Goal: Task Accomplishment & Management: Manage account settings

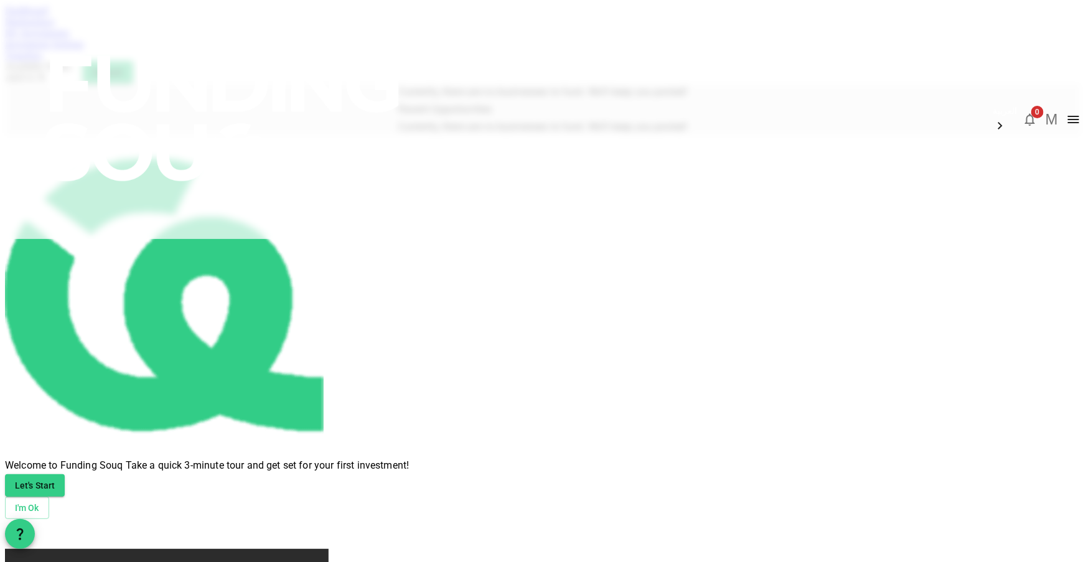
click at [222, 40] on img at bounding box center [224, 118] width 448 height 236
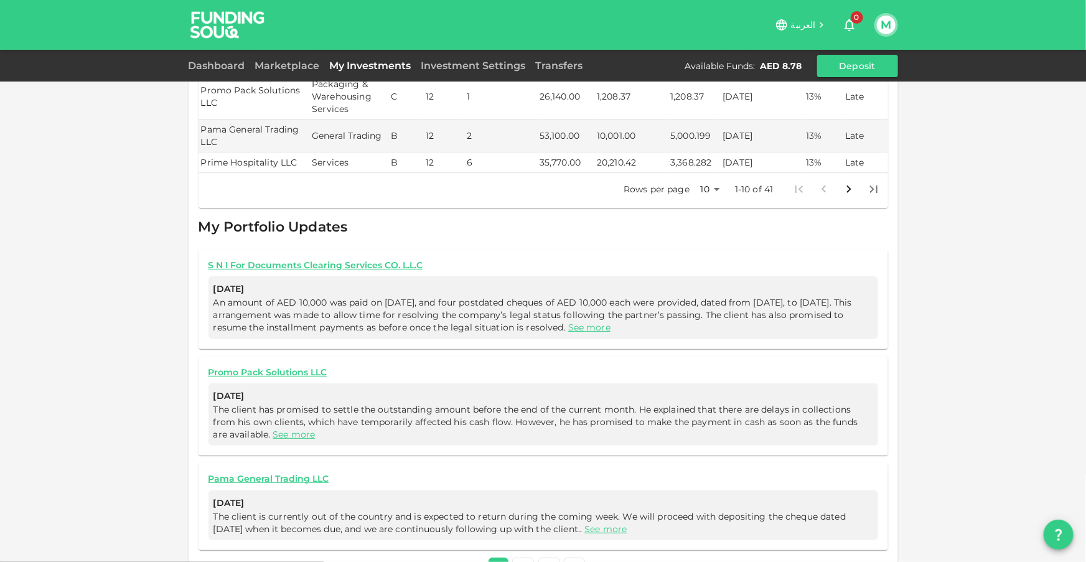
scroll to position [631, 0]
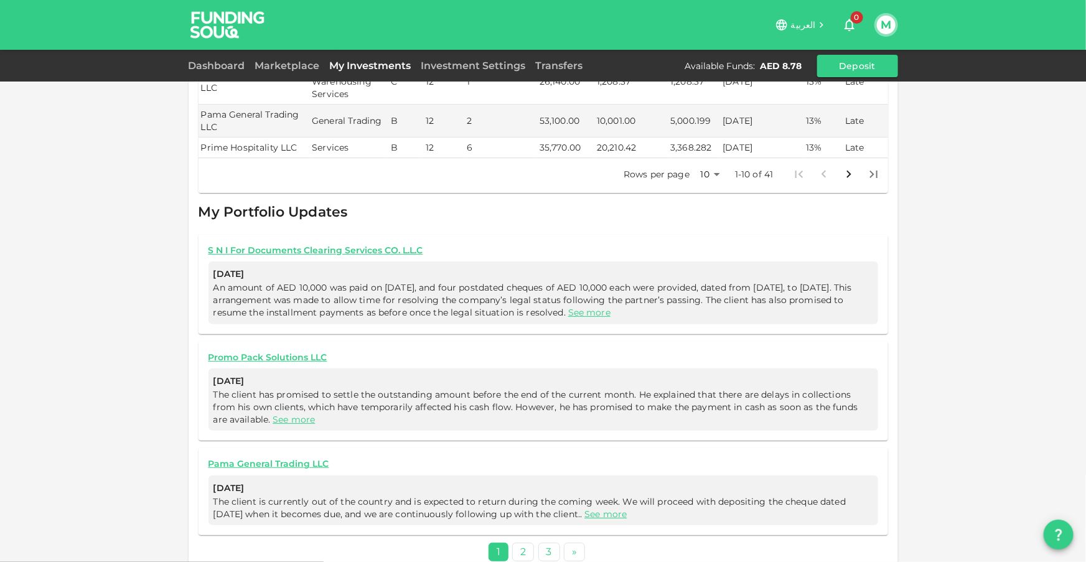
drag, startPoint x: 677, startPoint y: 294, endPoint x: 666, endPoint y: 297, distance: 12.2
click at [610, 307] on link "See more" at bounding box center [589, 312] width 42 height 11
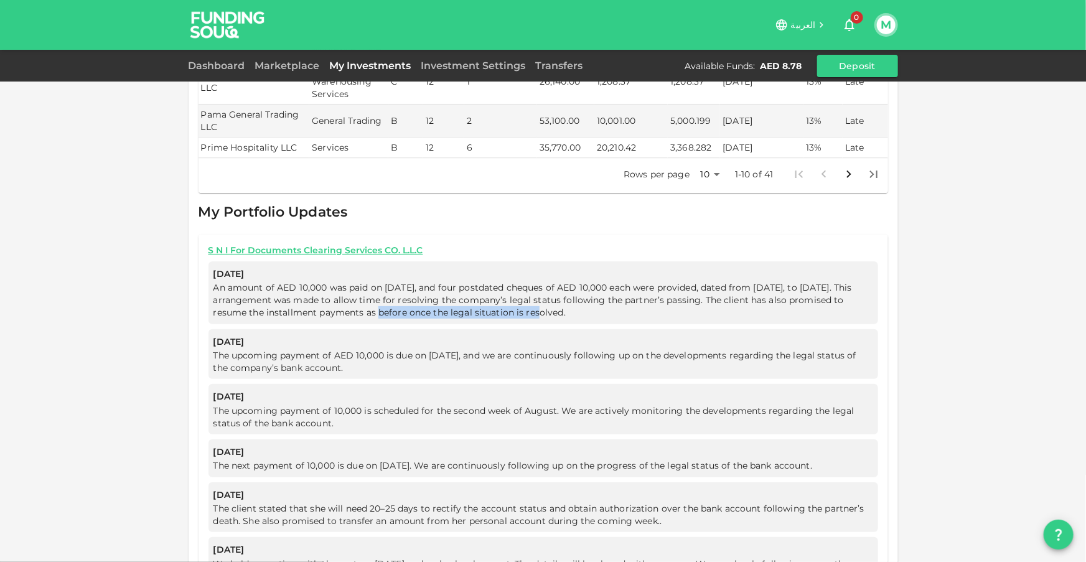
drag, startPoint x: 332, startPoint y: 292, endPoint x: 536, endPoint y: 291, distance: 204.7
click at [523, 291] on span "An amount of AED 10,000 was paid on July 11, 2025, and four postdated cheques o…" at bounding box center [532, 300] width 638 height 36
click at [337, 294] on span "An amount of AED 10,000 was paid on July 11, 2025, and four postdated cheques o…" at bounding box center [532, 300] width 638 height 36
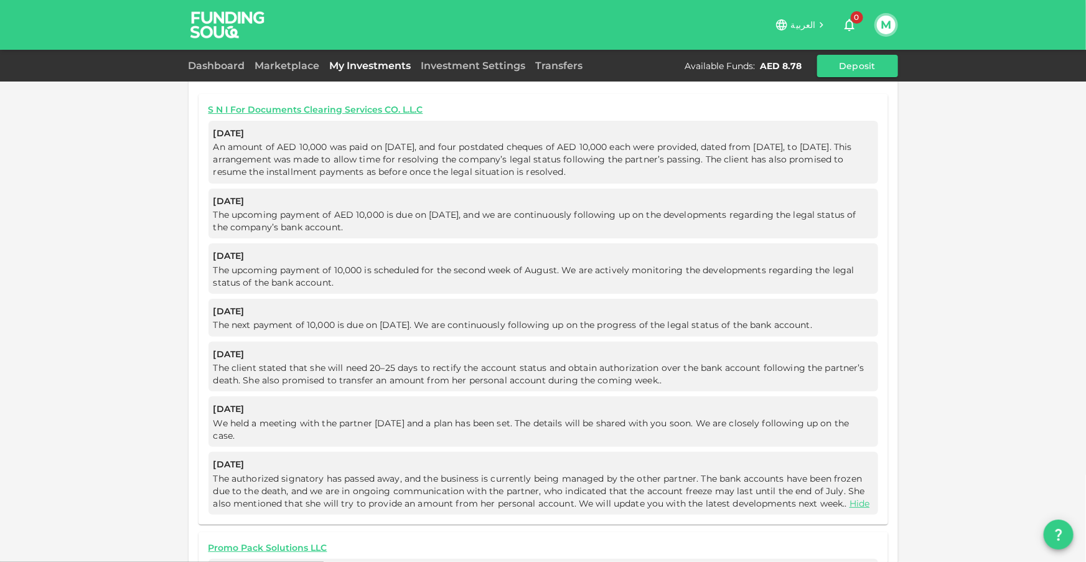
scroll to position [949, 0]
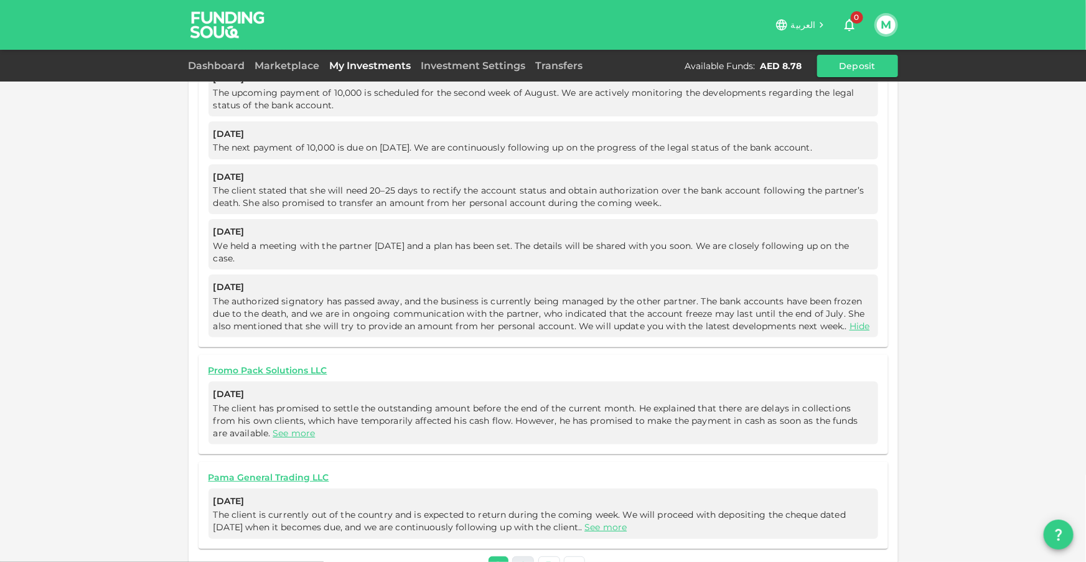
click at [518, 556] on link "2" at bounding box center [523, 565] width 22 height 18
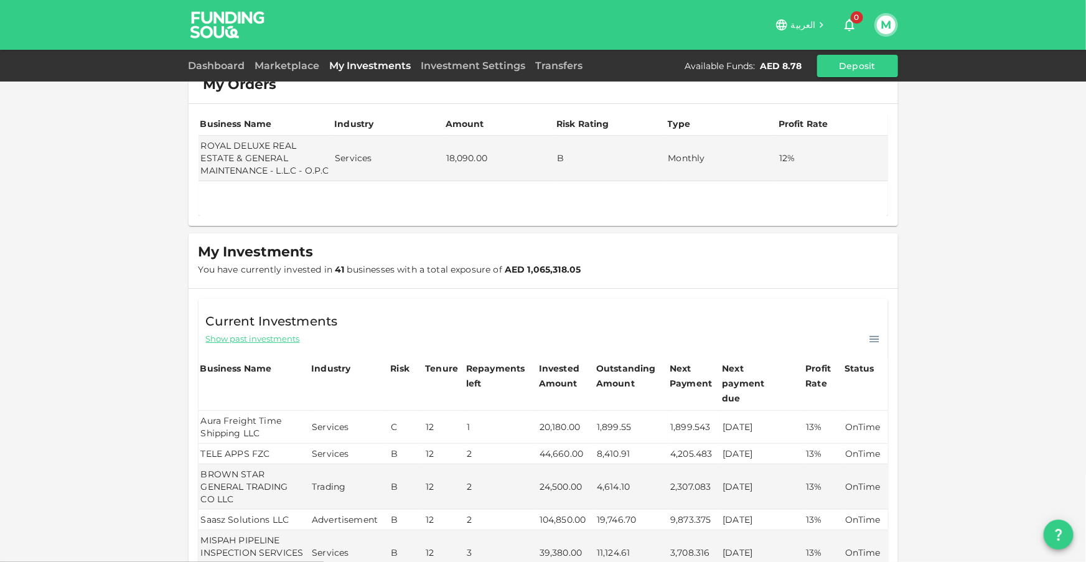
scroll to position [0, 0]
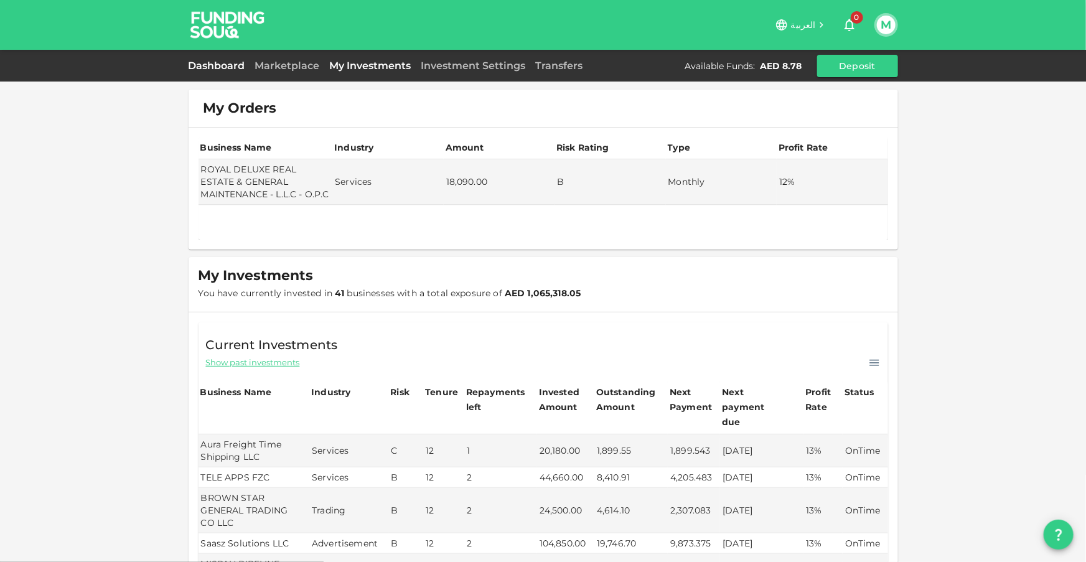
click at [231, 64] on link "Dashboard" at bounding box center [220, 66] width 62 height 12
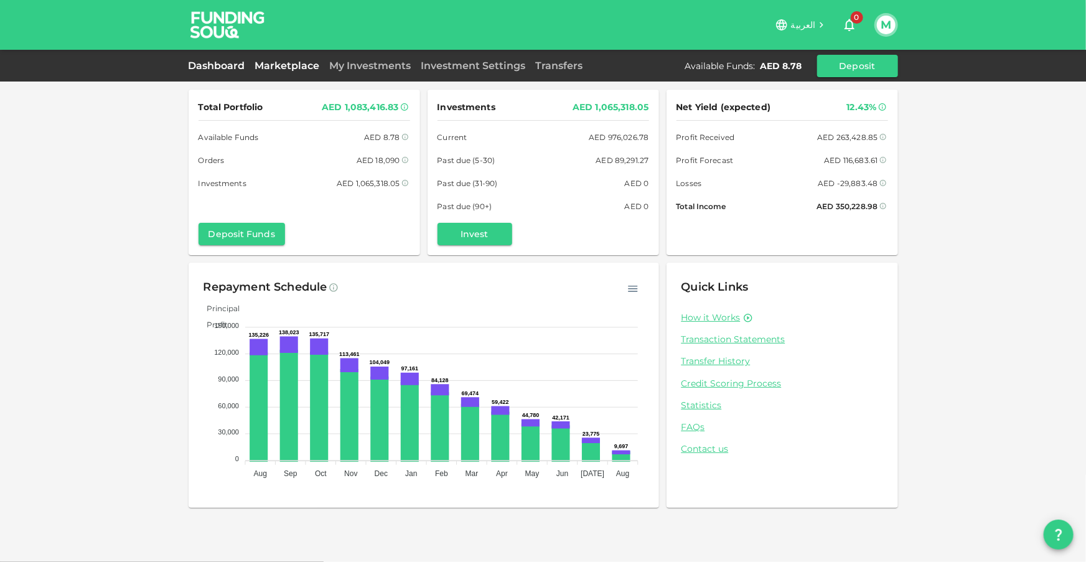
click at [277, 67] on link "Marketplace" at bounding box center [287, 66] width 75 height 12
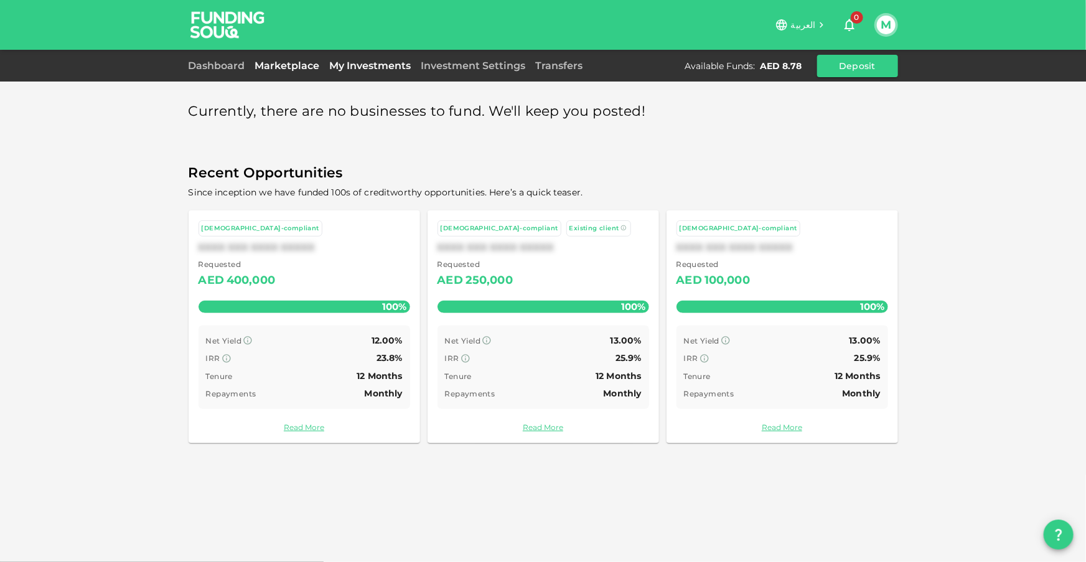
click at [369, 61] on link "My Investments" at bounding box center [370, 66] width 91 height 12
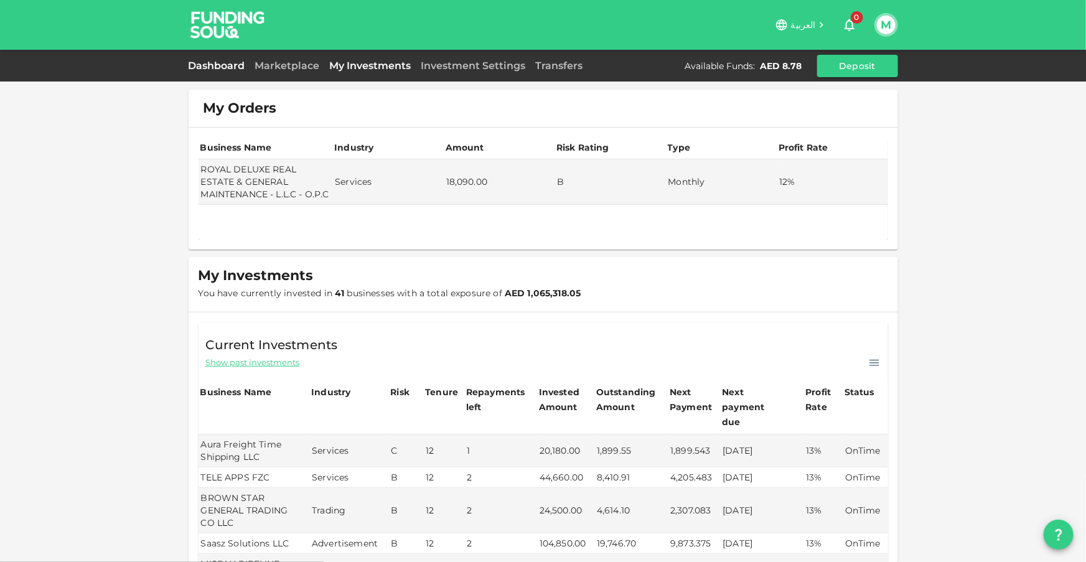
click at [236, 64] on link "Dashboard" at bounding box center [220, 66] width 62 height 12
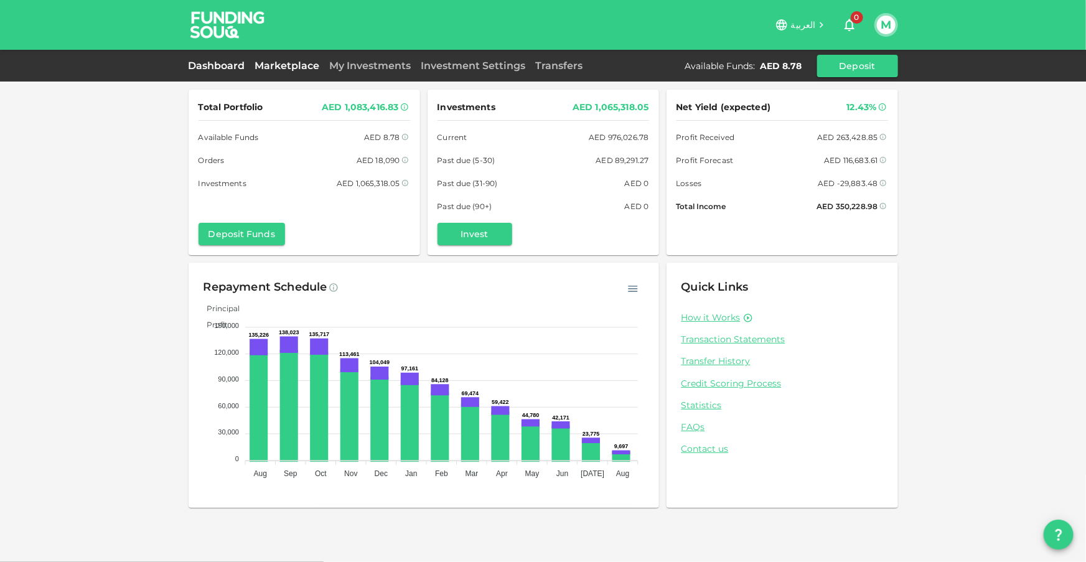
drag, startPoint x: 298, startPoint y: 49, endPoint x: 298, endPoint y: 65, distance: 15.6
click at [298, 49] on div "العربية 0 M" at bounding box center [543, 25] width 709 height 50
click at [298, 65] on link "Marketplace" at bounding box center [287, 66] width 75 height 12
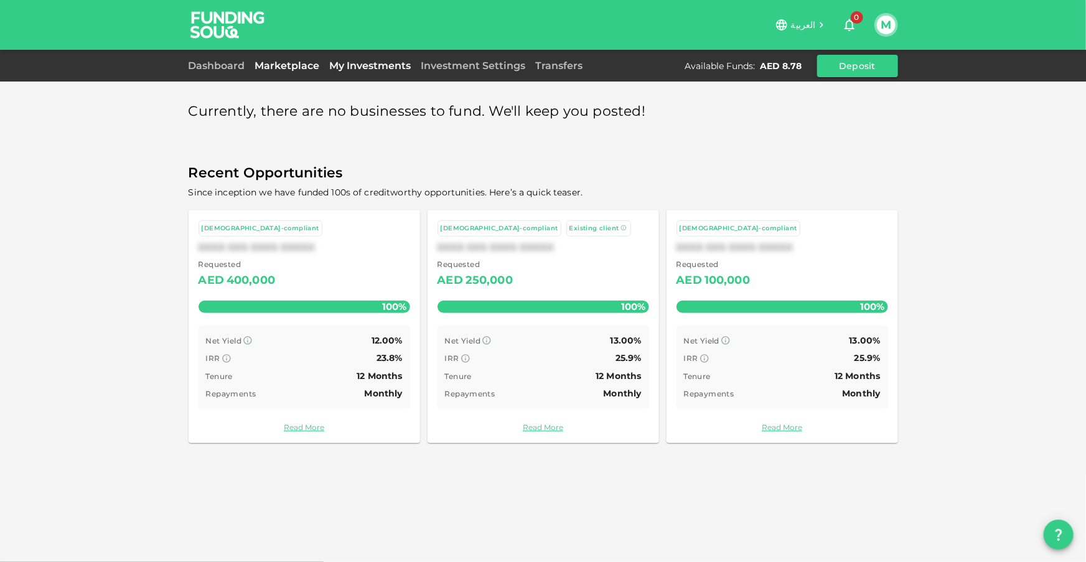
click at [366, 68] on link "My Investments" at bounding box center [370, 66] width 91 height 12
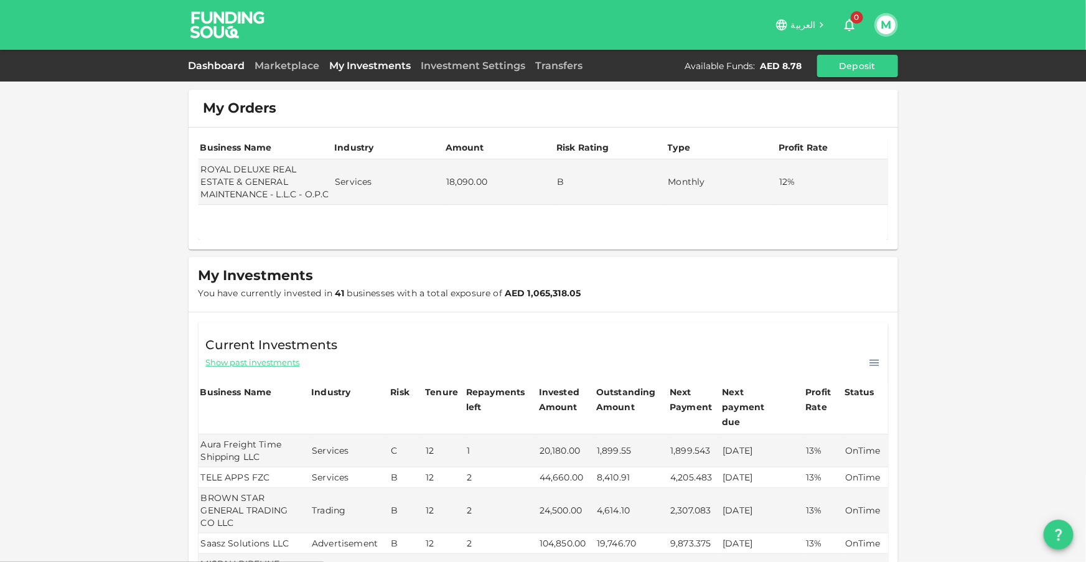
click at [230, 62] on link "Dashboard" at bounding box center [220, 66] width 62 height 12
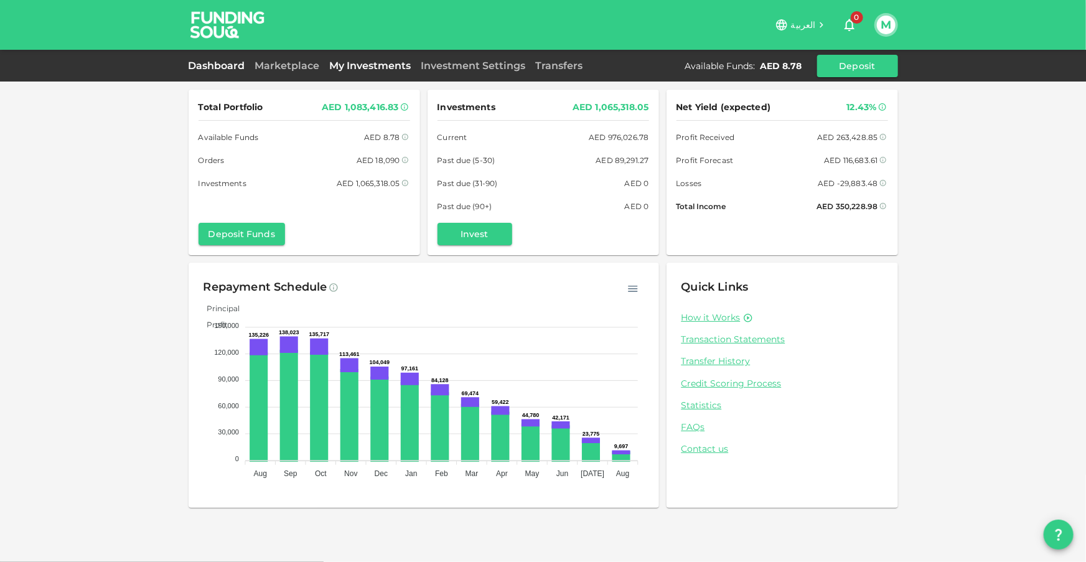
click at [256, 62] on link "Marketplace" at bounding box center [287, 66] width 75 height 12
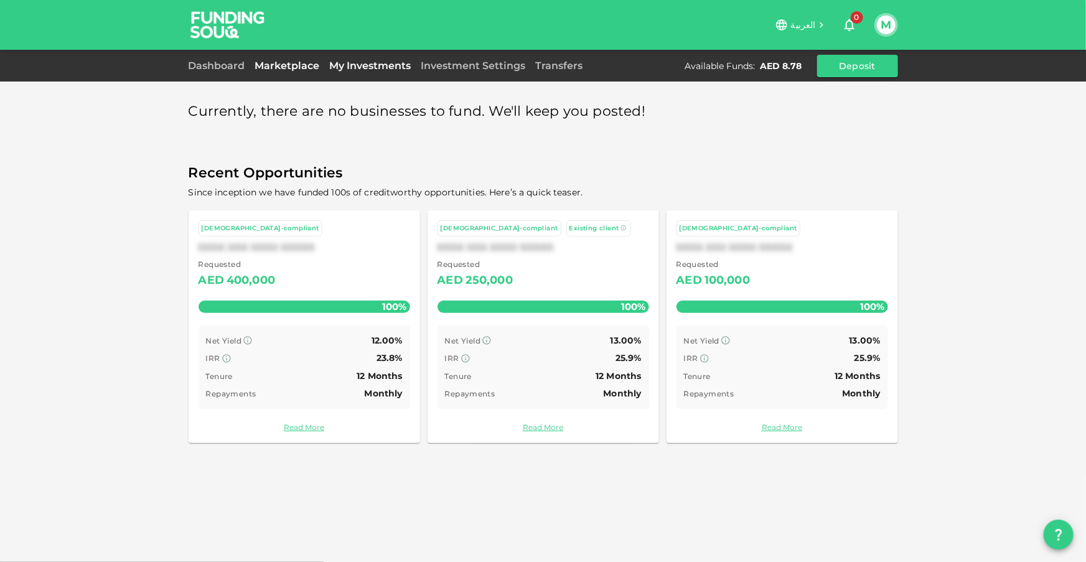
click at [365, 65] on link "My Investments" at bounding box center [370, 66] width 91 height 12
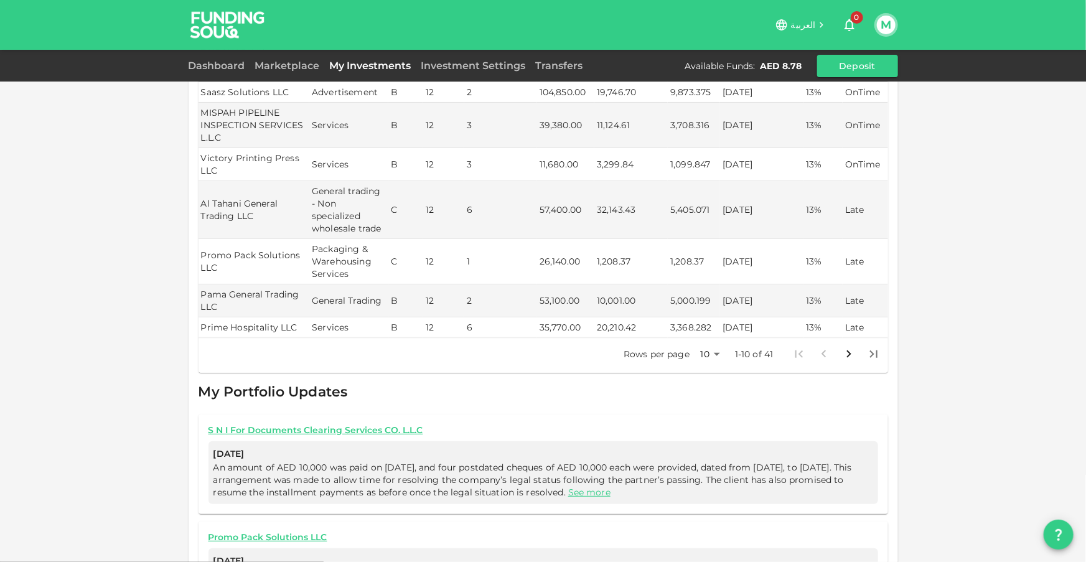
scroll to position [509, 0]
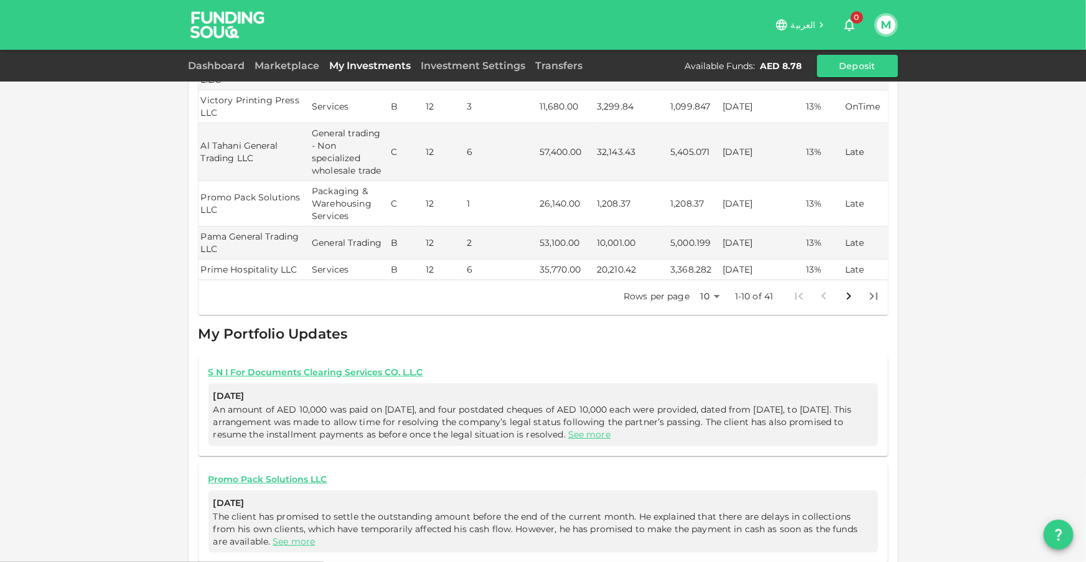
click at [220, 55] on div "Dashboard Marketplace My Investments Investment Settings Transfers Available Fu…" at bounding box center [543, 66] width 709 height 22
click at [220, 64] on link "Dashboard" at bounding box center [220, 66] width 62 height 12
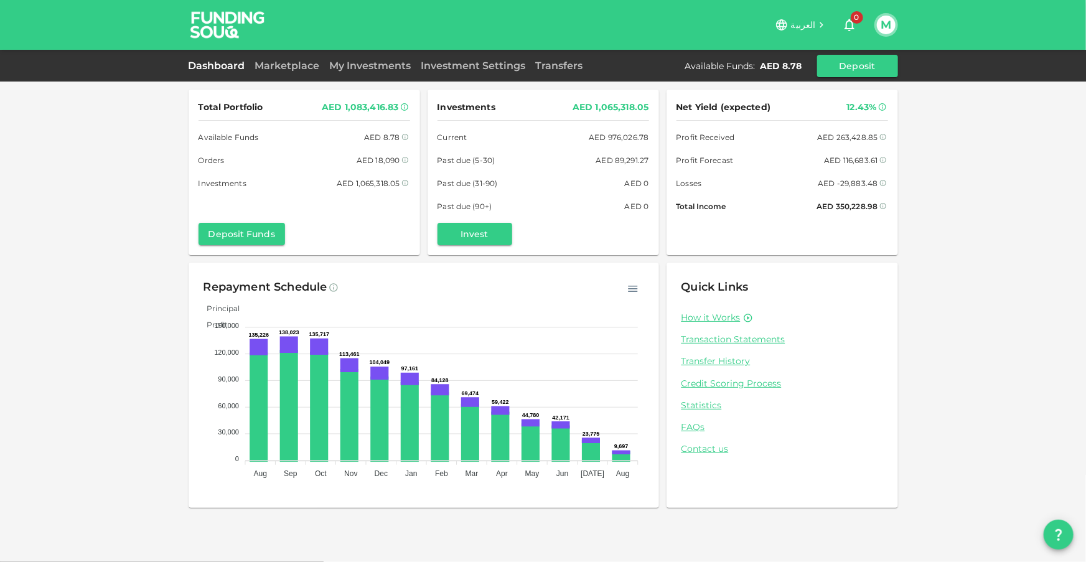
click at [235, 12] on img at bounding box center [227, 24] width 93 height 49
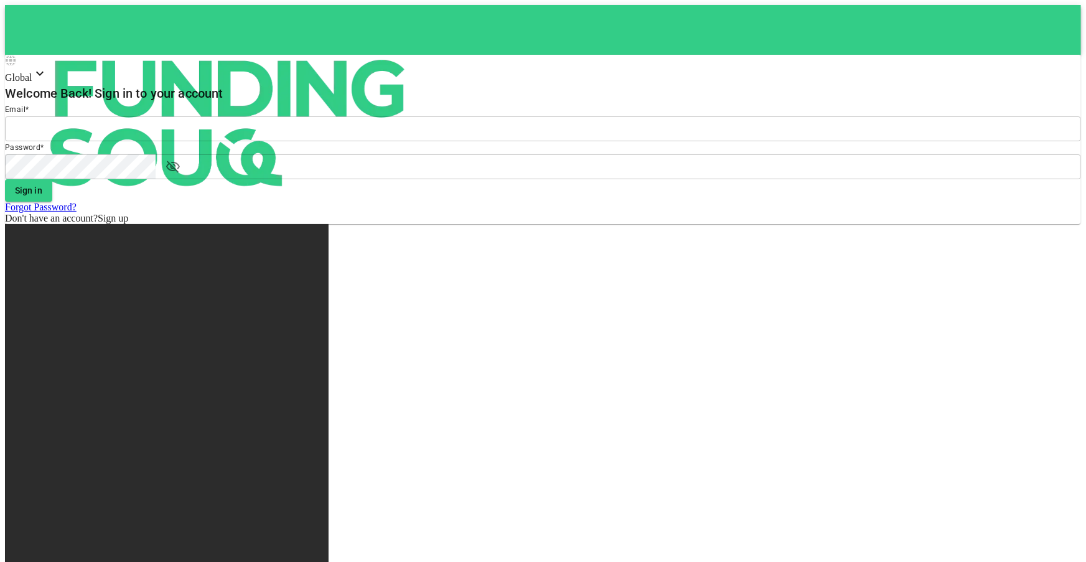
type input "Malhas07@gmail.com"
click at [52, 202] on button "Sign in" at bounding box center [28, 190] width 47 height 22
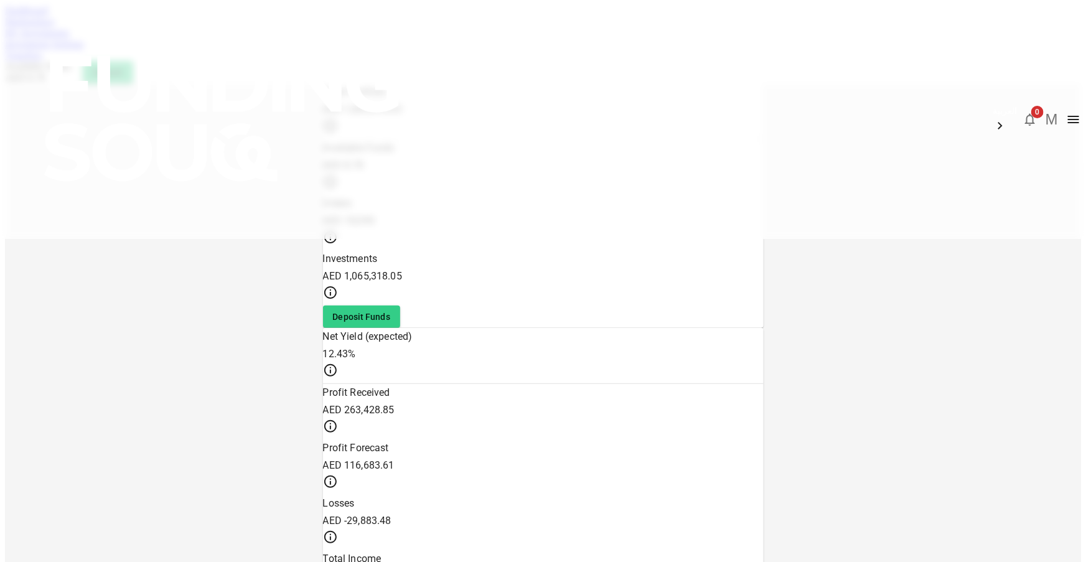
click at [228, 34] on img at bounding box center [224, 118] width 448 height 236
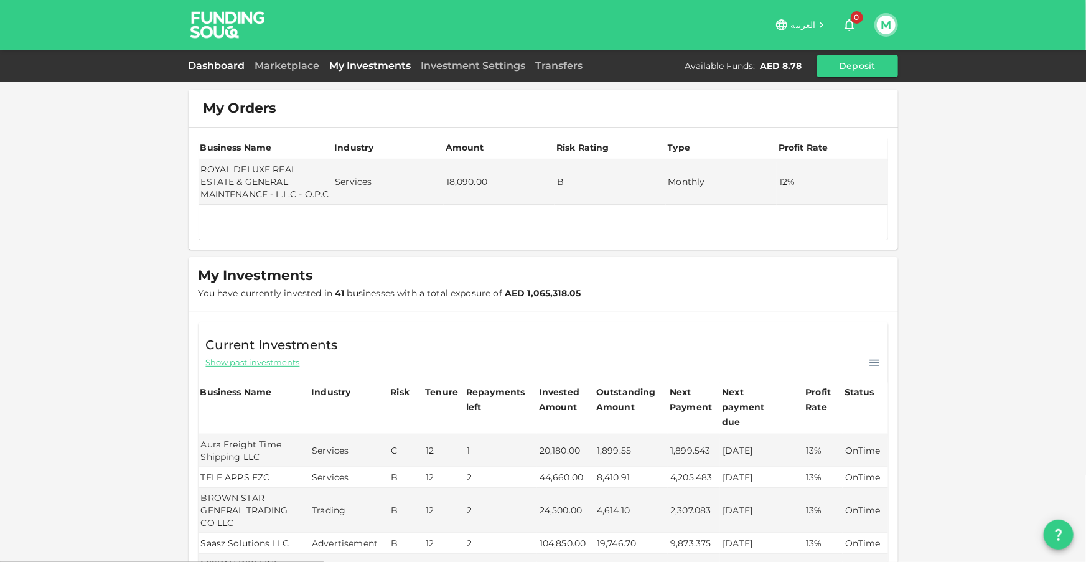
click at [205, 68] on link "Dashboard" at bounding box center [220, 66] width 62 height 12
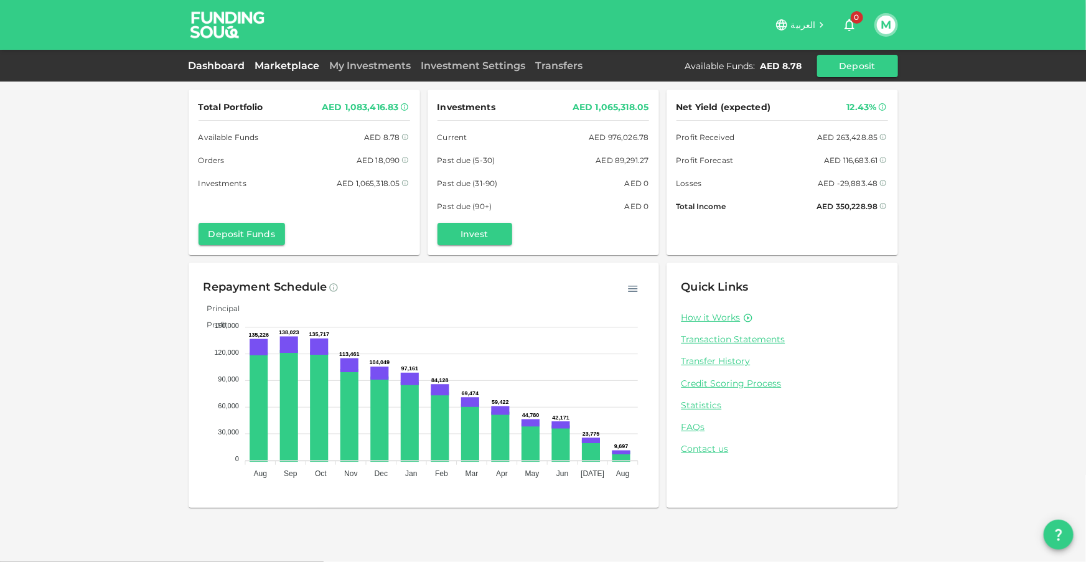
click at [269, 70] on link "Marketplace" at bounding box center [287, 66] width 75 height 12
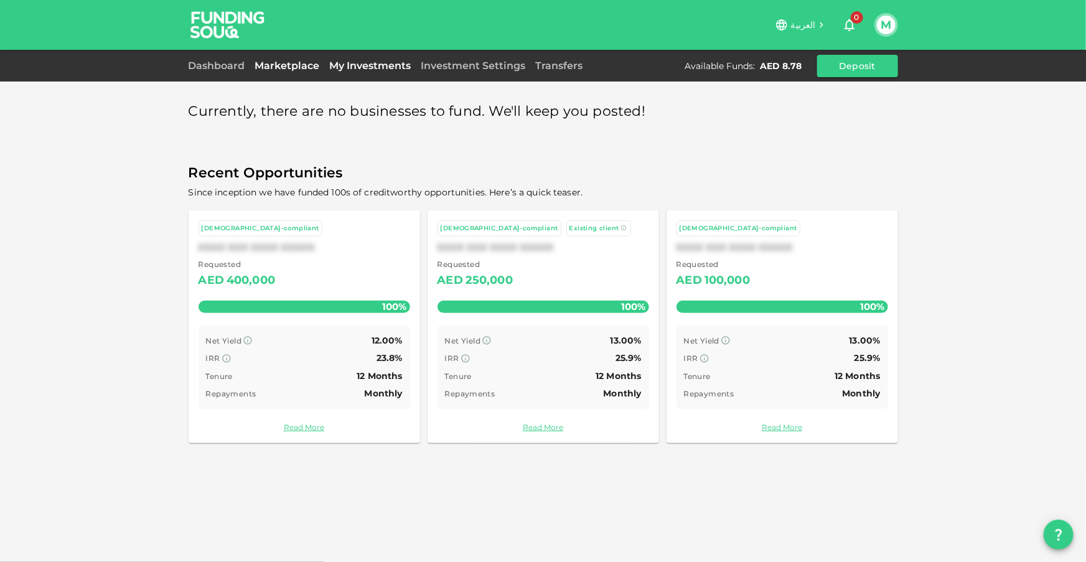
click at [360, 64] on link "My Investments" at bounding box center [370, 66] width 91 height 12
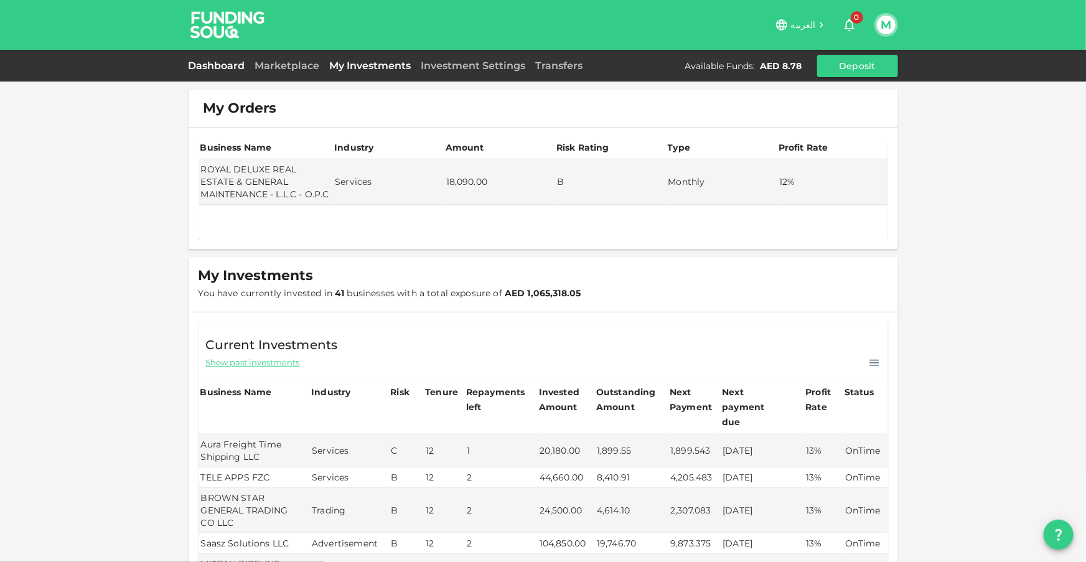
click at [215, 62] on link "Dashboard" at bounding box center [220, 66] width 62 height 12
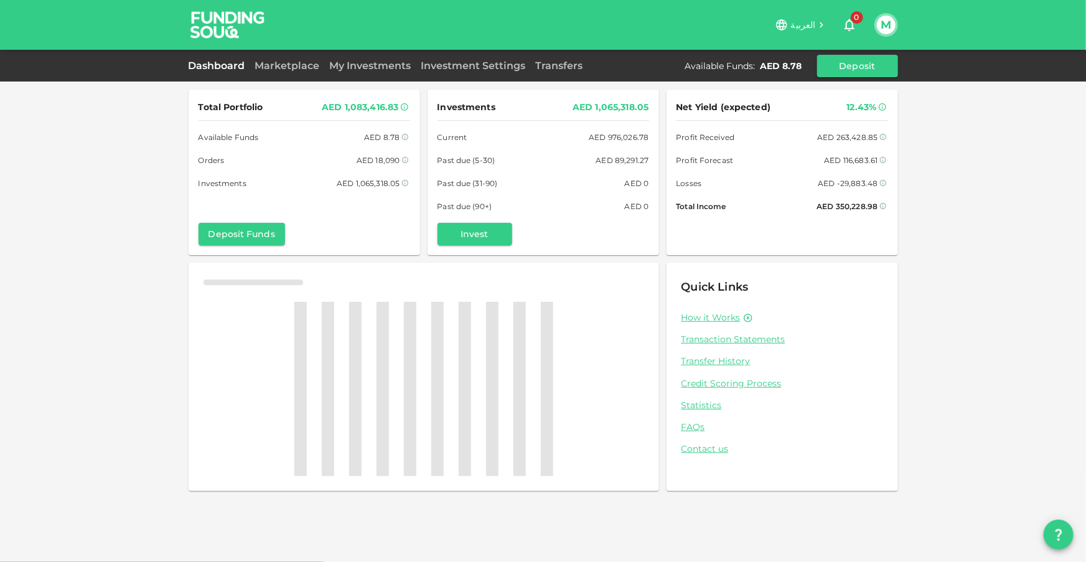
click at [113, 74] on div "Dashboard Marketplace My Investments Investment Settings Transfers Available Fu…" at bounding box center [543, 66] width 1086 height 32
